Goal: Find specific page/section: Find specific page/section

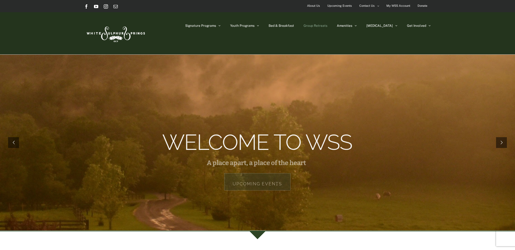
click at [327, 28] on link "Group Retreats" at bounding box center [316, 25] width 24 height 27
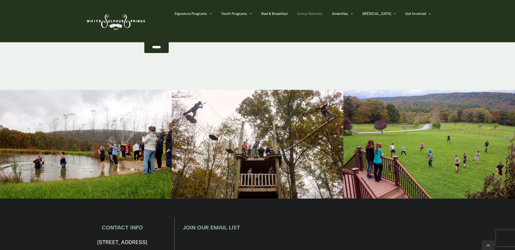
scroll to position [1931, 0]
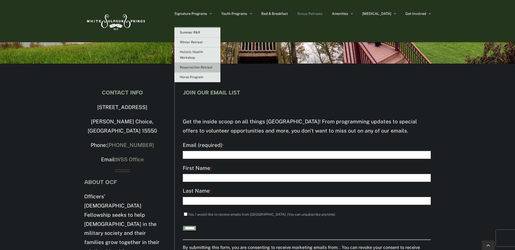
click at [213, 69] on span "Resurrection Retreat" at bounding box center [196, 68] width 33 height 4
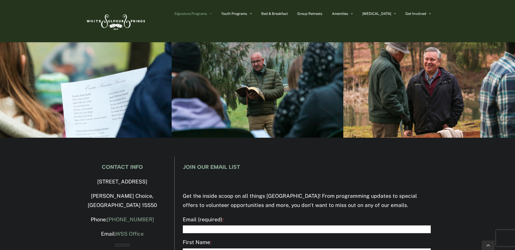
scroll to position [719, 0]
